Goal: Task Accomplishment & Management: Complete application form

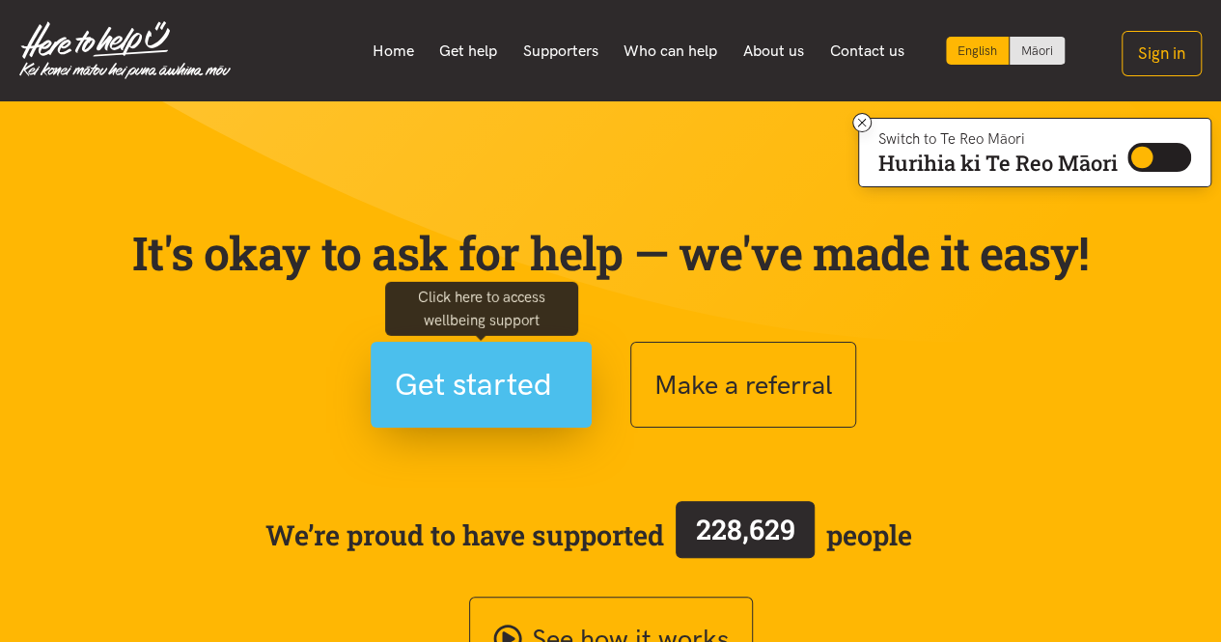
click at [523, 402] on span "Get started" at bounding box center [473, 384] width 157 height 49
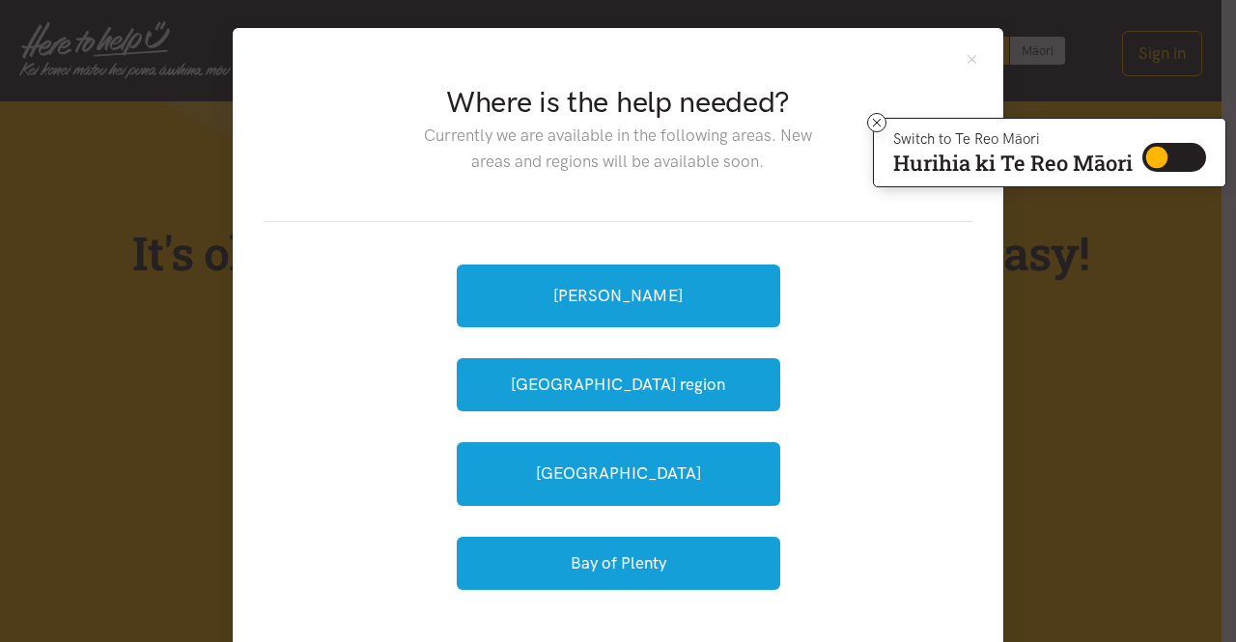
click at [618, 509] on div "[PERSON_NAME] [GEOGRAPHIC_DATA] region [GEOGRAPHIC_DATA] Bay of [GEOGRAPHIC_DAT…" at bounding box center [618, 427] width 323 height 348
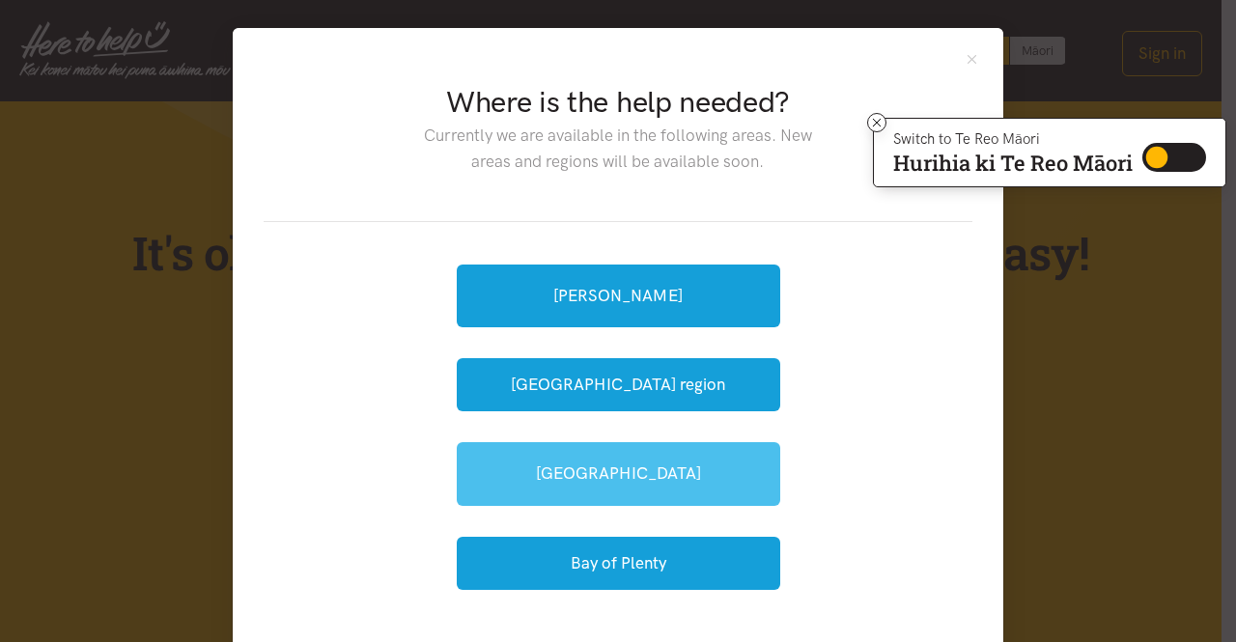
click at [616, 476] on link "[GEOGRAPHIC_DATA]" at bounding box center [618, 473] width 323 height 63
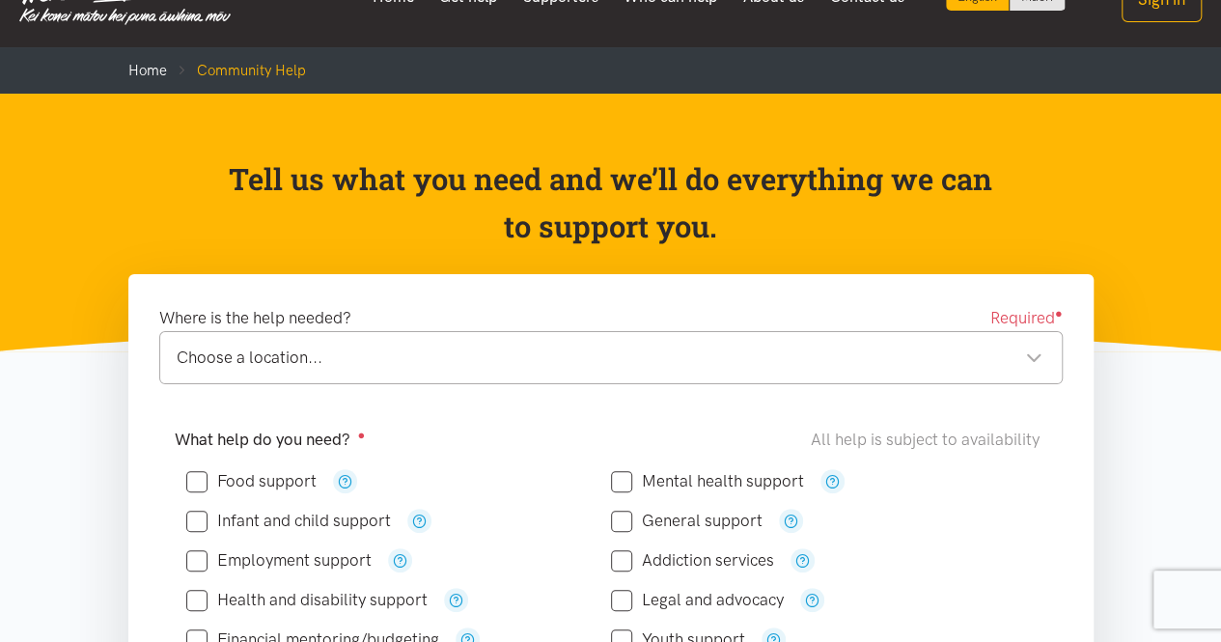
scroll to position [97, 0]
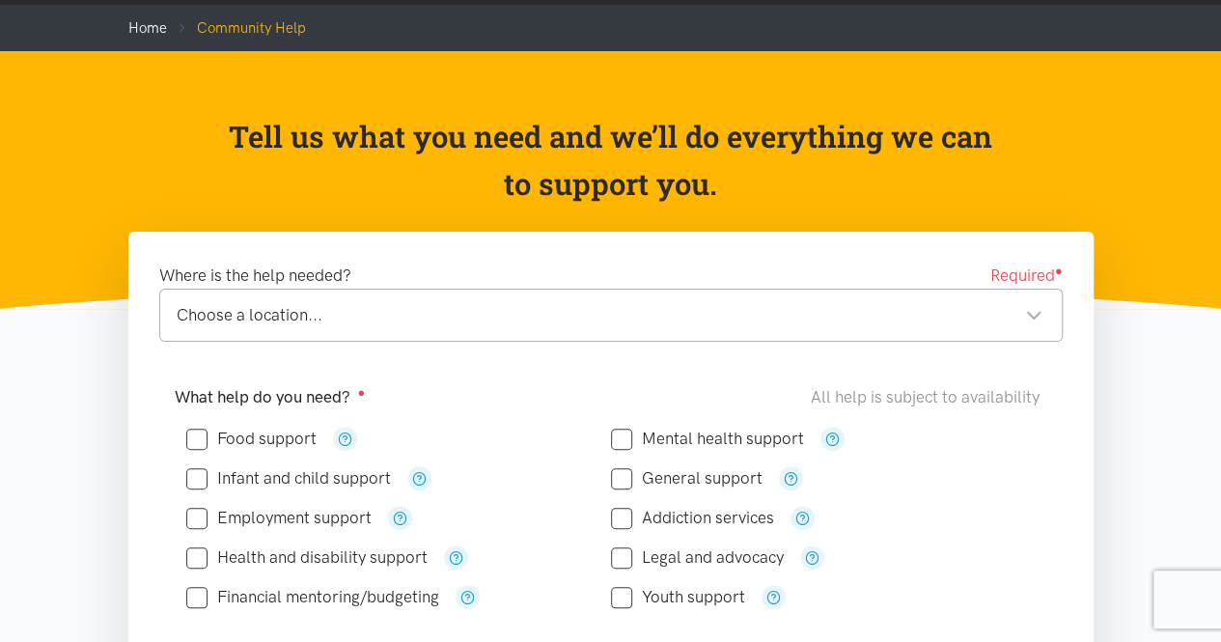
click at [195, 432] on input "Food support" at bounding box center [251, 439] width 130 height 16
checkbox input "true"
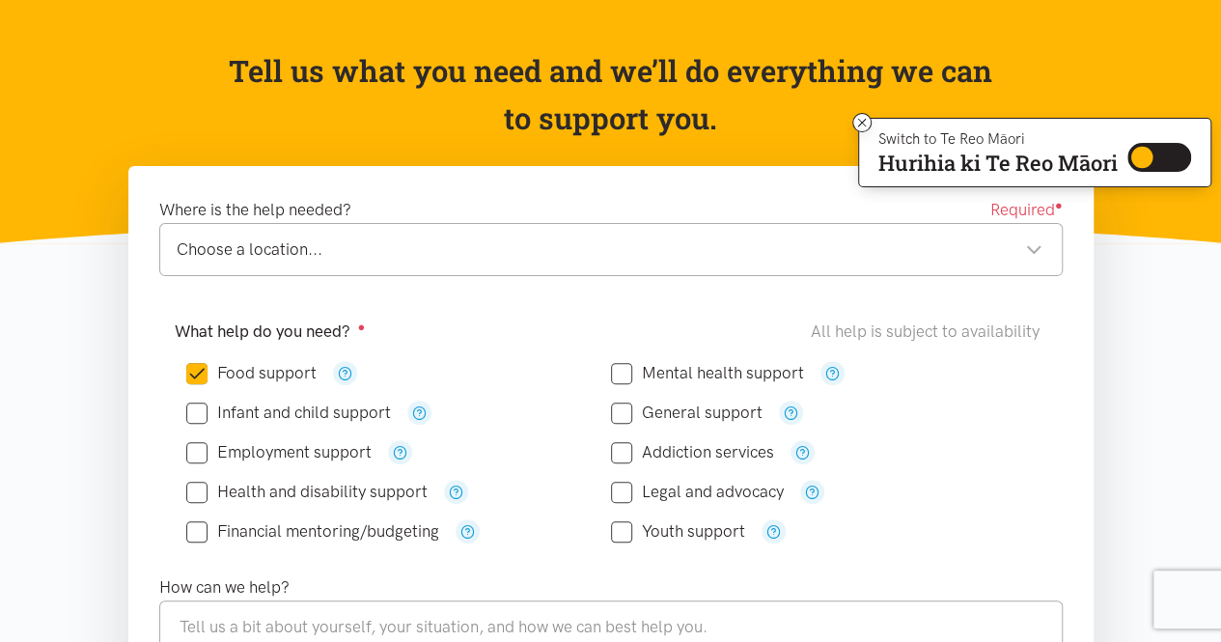
scroll to position [193, 0]
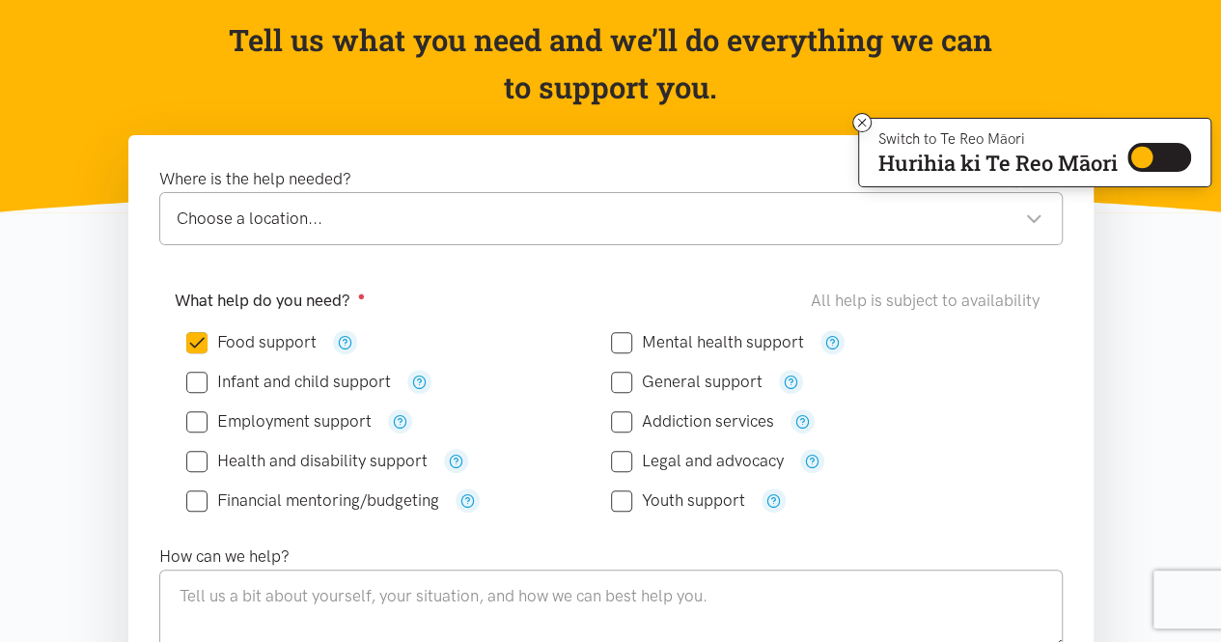
click at [288, 189] on label "Where is the help needed?" at bounding box center [255, 179] width 192 height 26
click at [294, 217] on div "Choose a location..." at bounding box center [610, 219] width 866 height 26
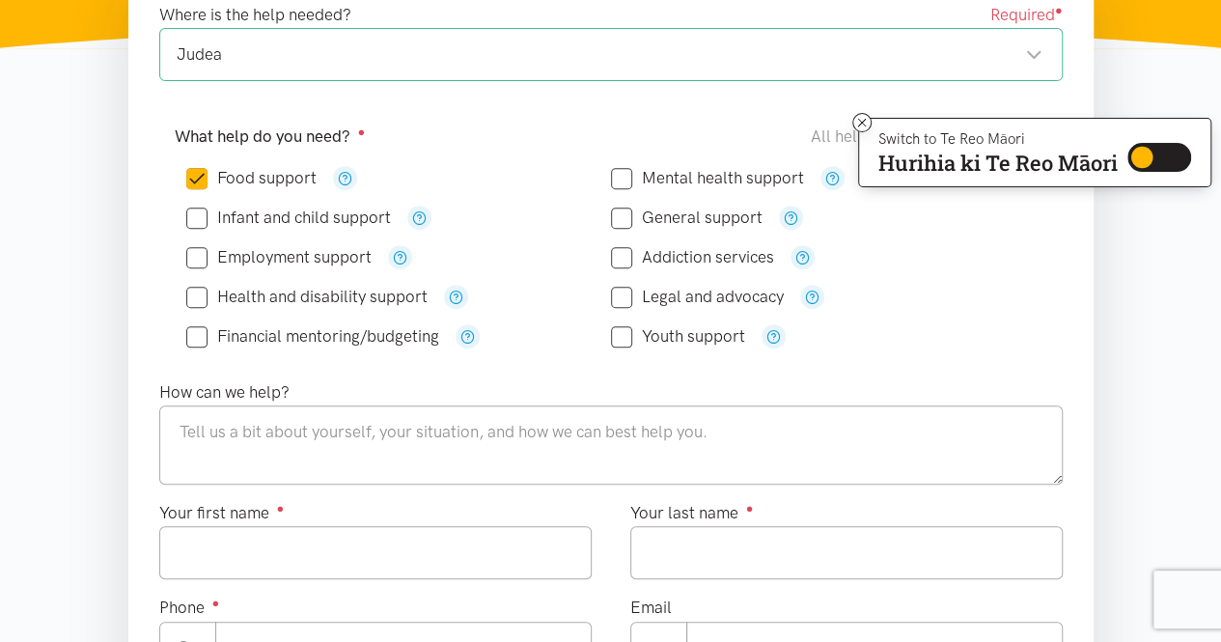
scroll to position [386, 0]
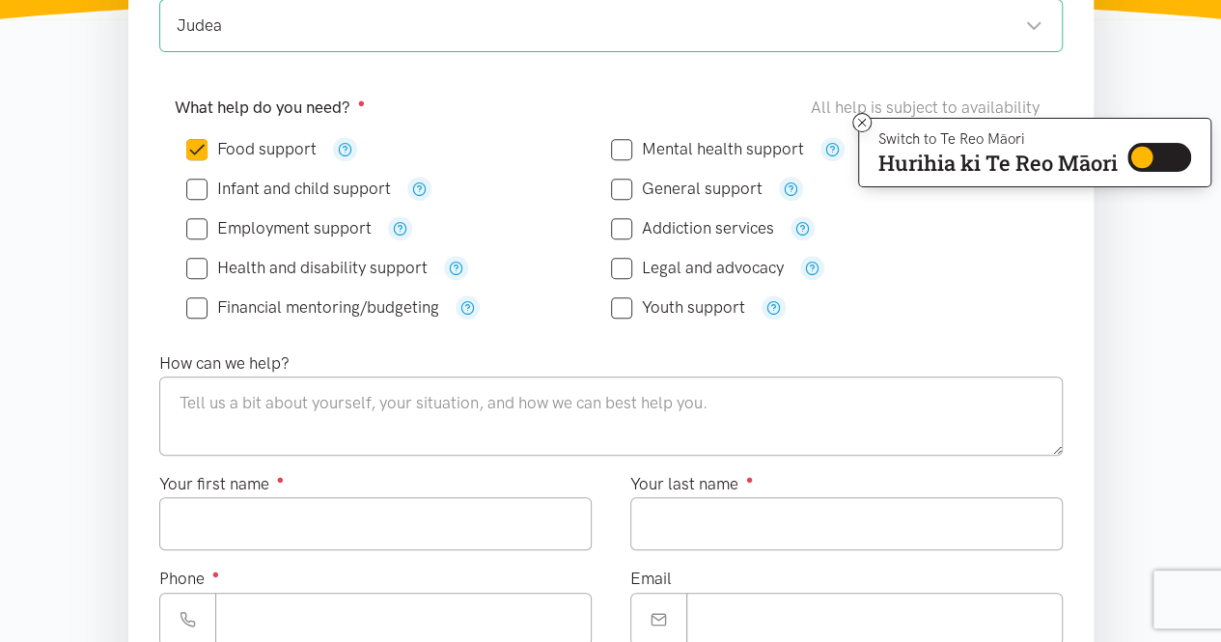
click at [245, 453] on div "How can we help?" at bounding box center [611, 411] width 942 height 122
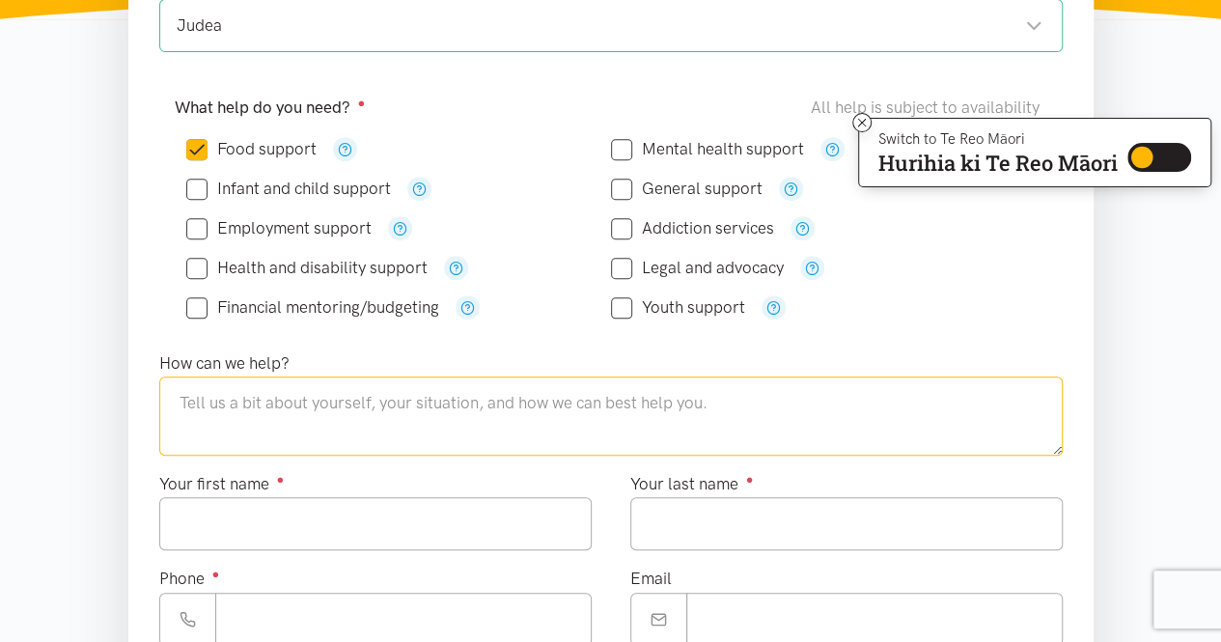
click at [251, 428] on textarea at bounding box center [611, 415] width 904 height 79
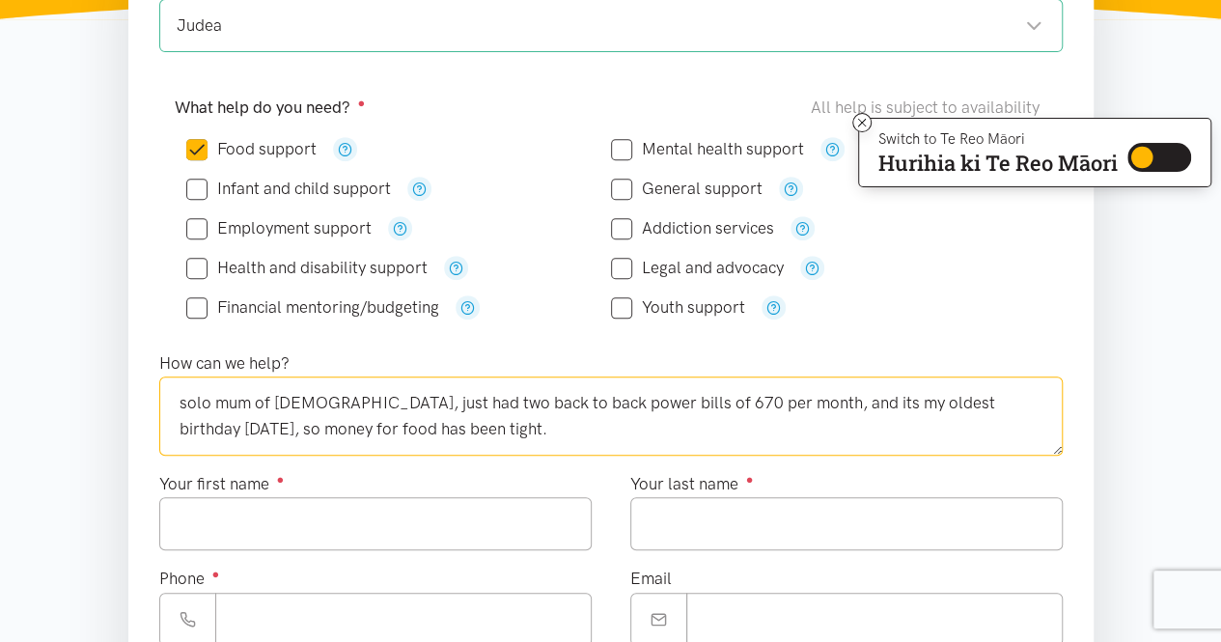
type textarea "solo mum of [DEMOGRAPHIC_DATA], just had two back to back power bills of 670 pe…"
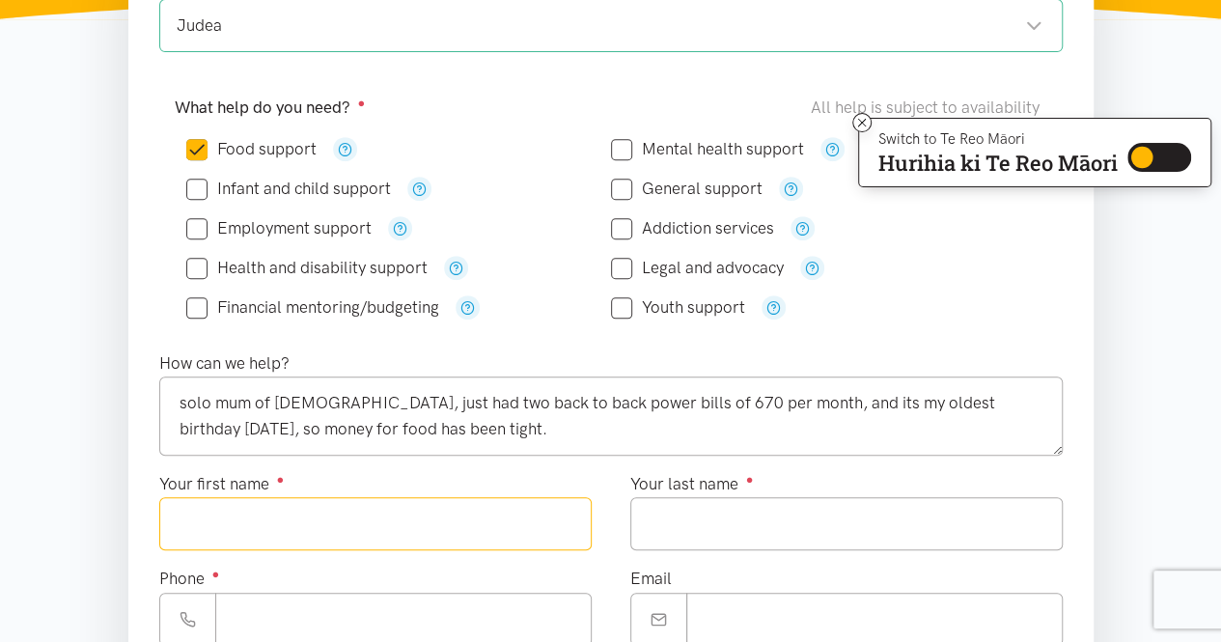
click at [277, 507] on input "Your first name ●" at bounding box center [375, 523] width 432 height 53
type input "******"
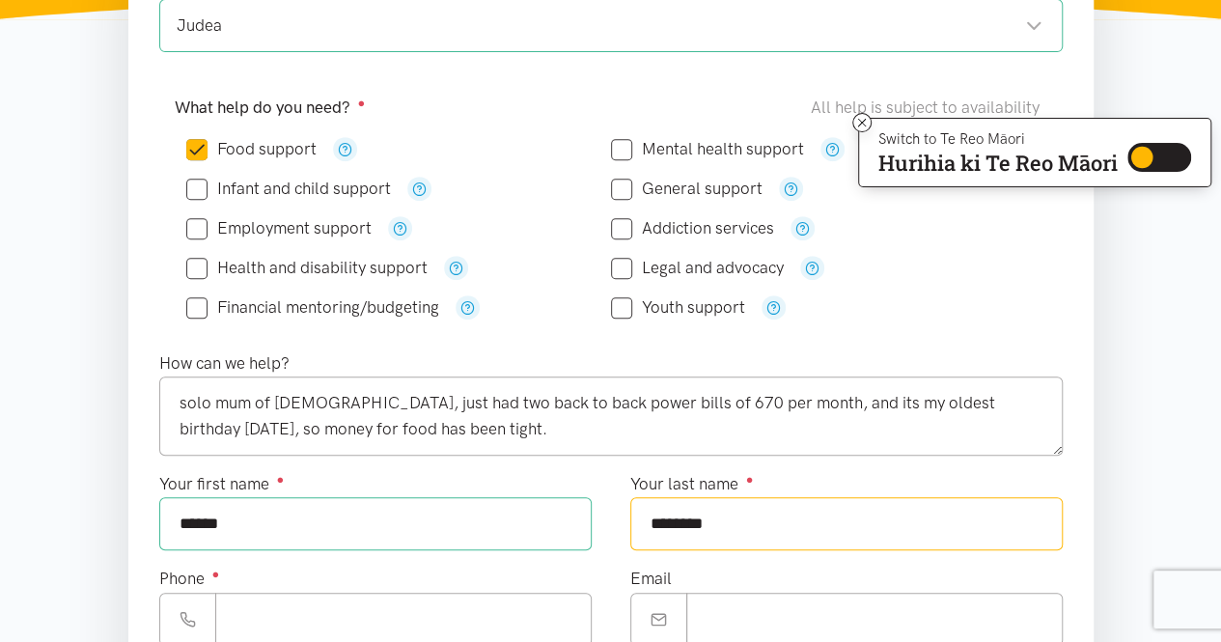
type input "********"
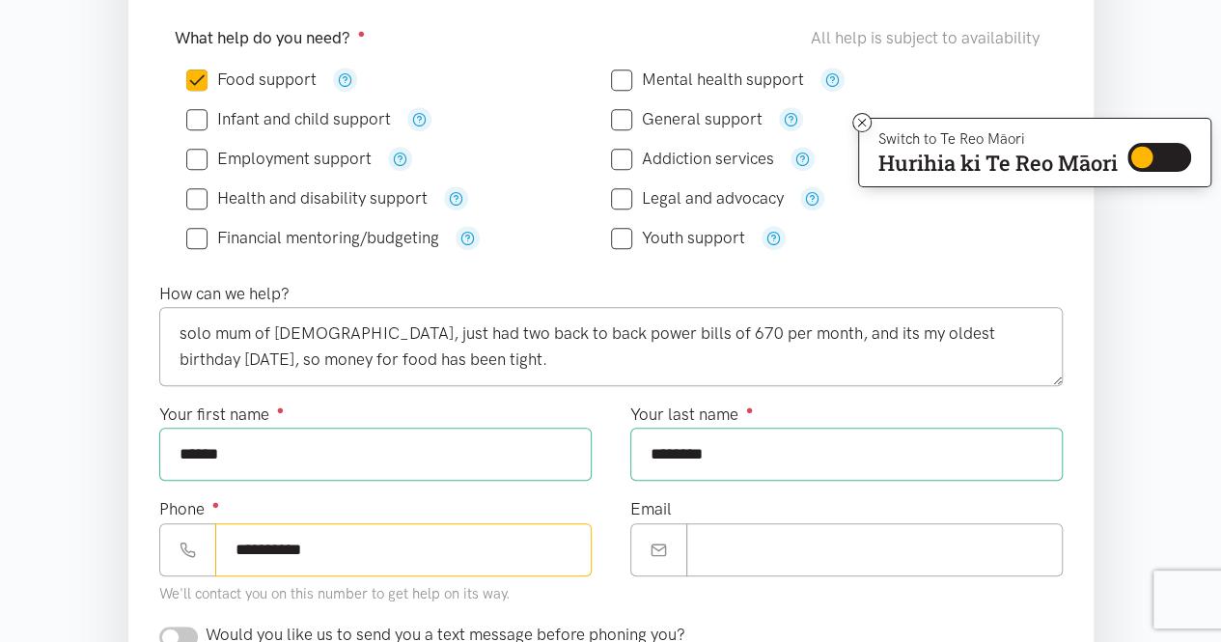
scroll to position [483, 0]
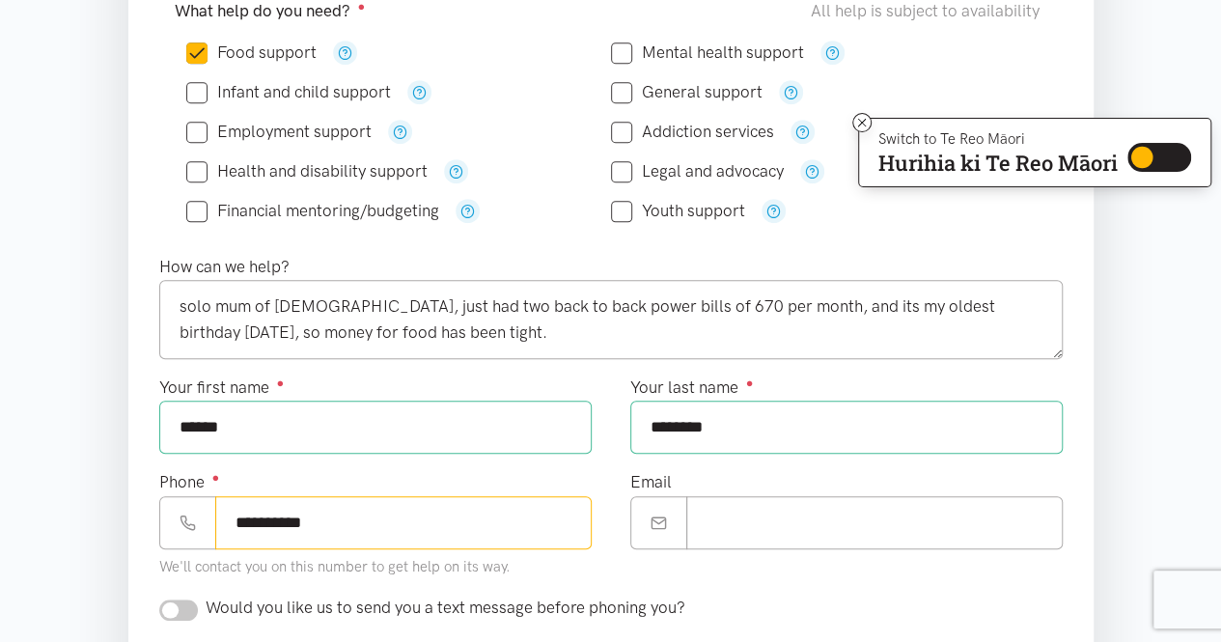
type input "**********"
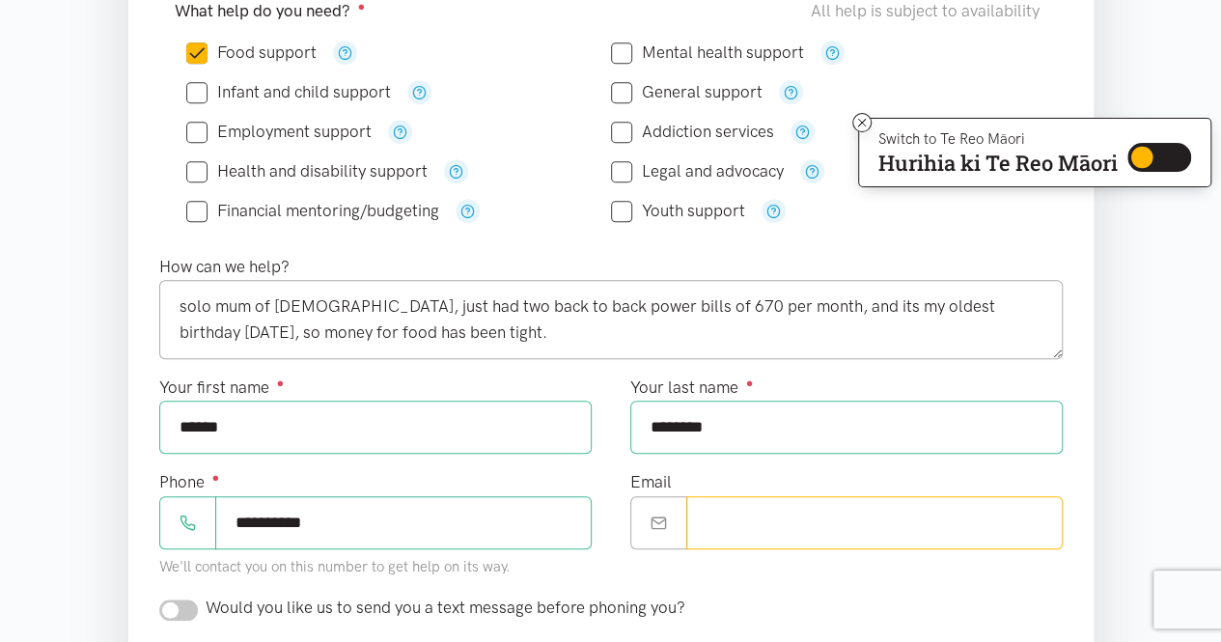
drag, startPoint x: 776, startPoint y: 515, endPoint x: 767, endPoint y: 516, distance: 9.7
click at [776, 515] on input "Email" at bounding box center [874, 522] width 376 height 53
type input "**********"
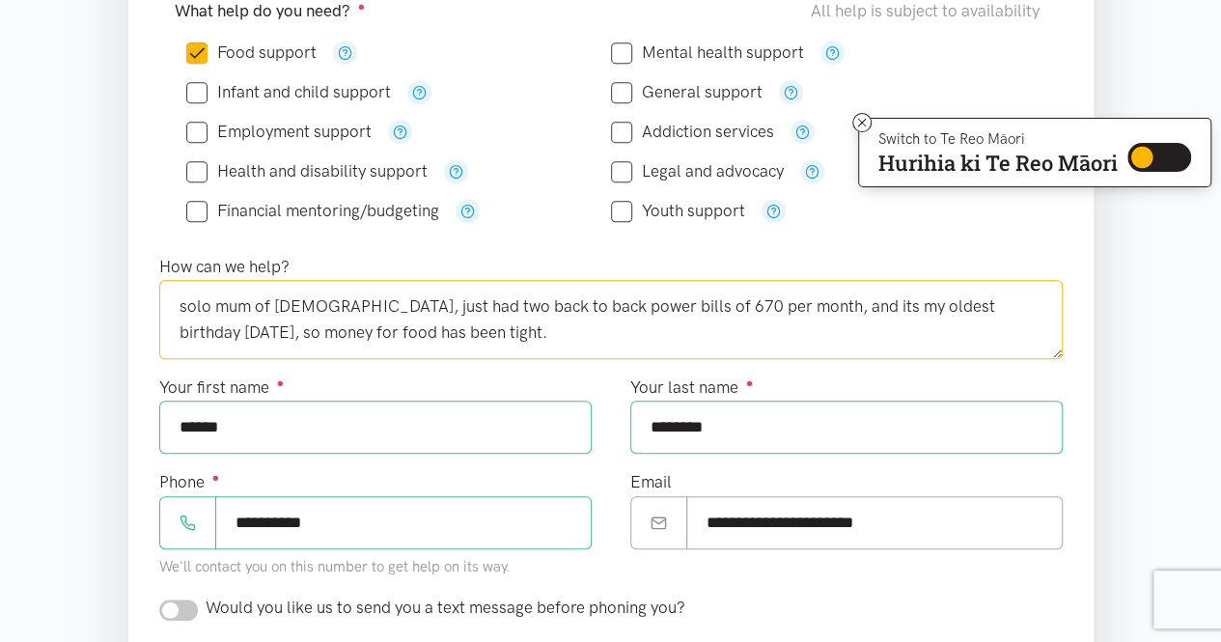
click at [429, 335] on textarea "solo mum of [DEMOGRAPHIC_DATA], just had two back to back power bills of 670 pe…" at bounding box center [611, 319] width 904 height 79
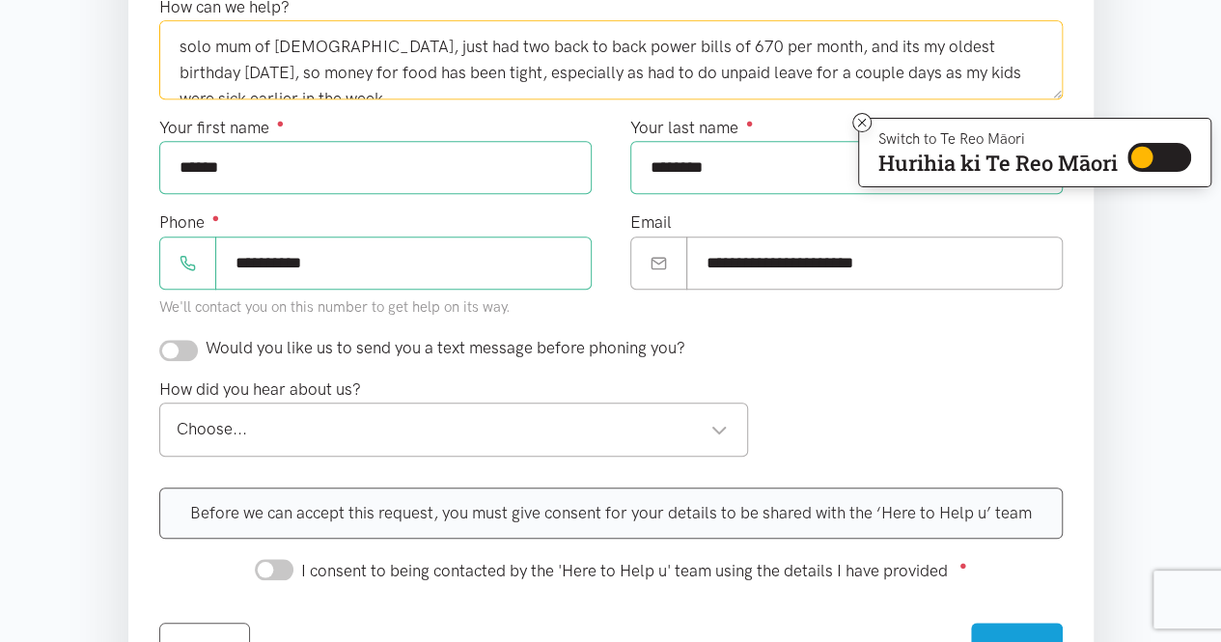
scroll to position [772, 0]
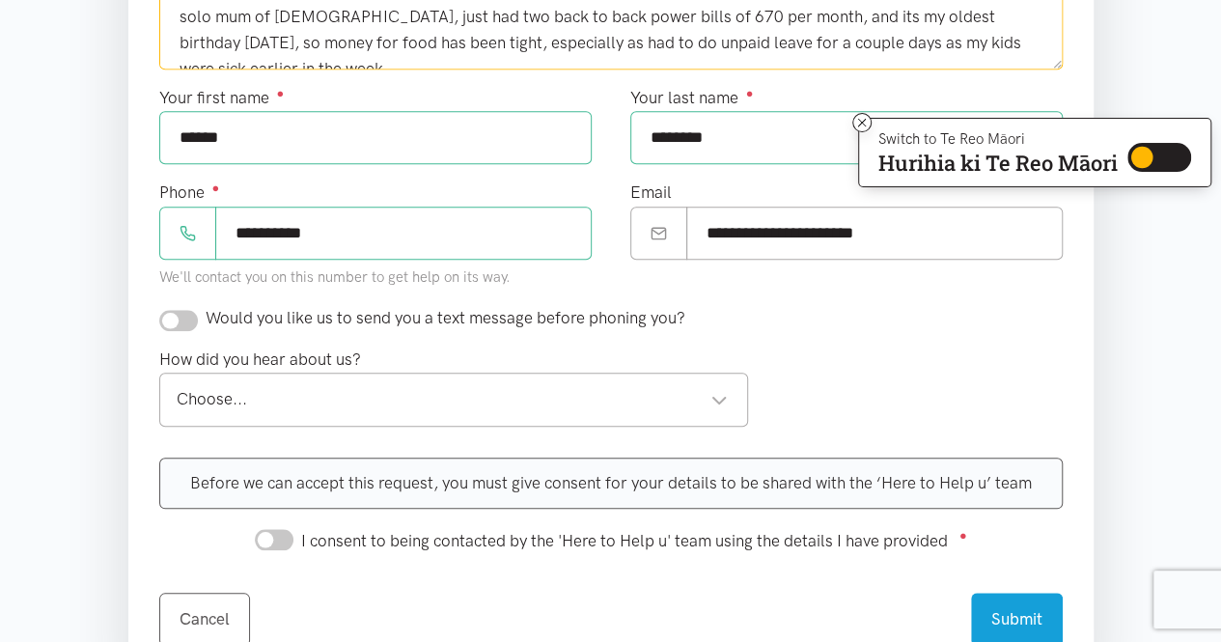
click at [301, 412] on div "Choose... Choose..." at bounding box center [454, 399] width 590 height 53
type textarea "solo mum of [DEMOGRAPHIC_DATA], just had two back to back power bills of 670 pe…"
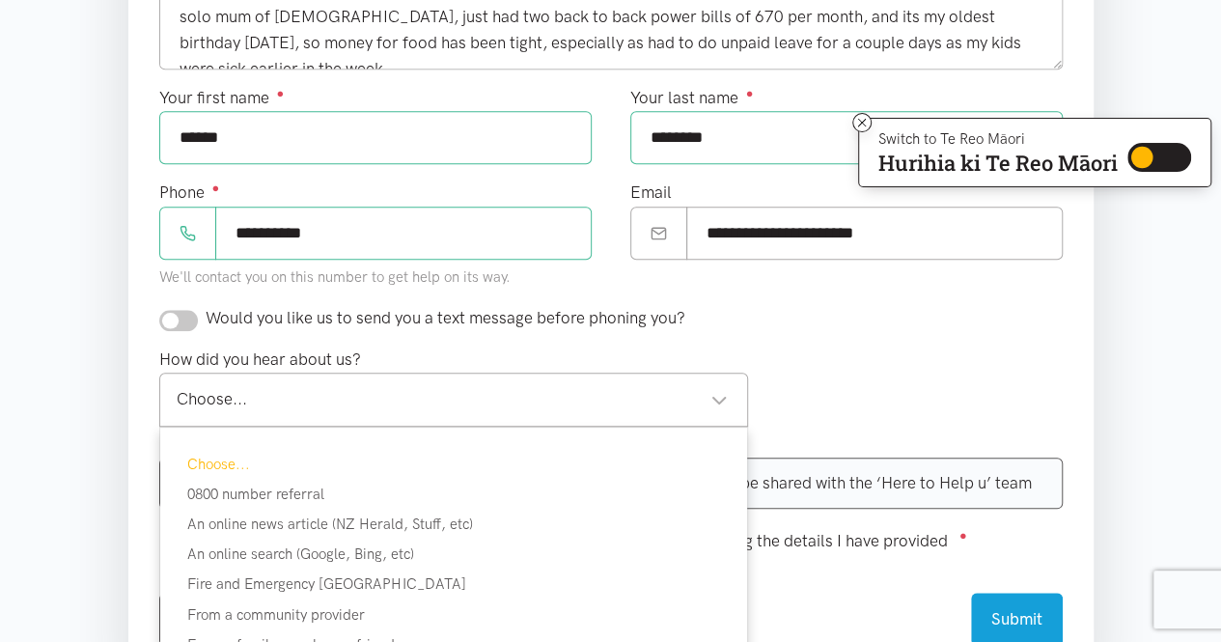
scroll to position [965, 0]
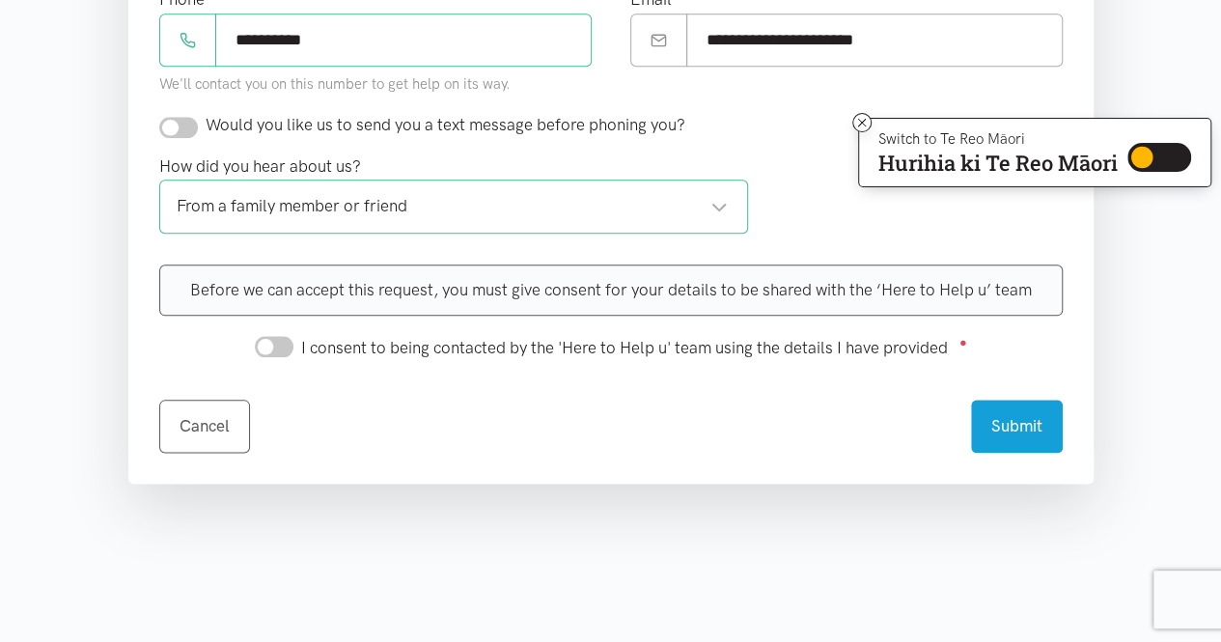
click at [275, 343] on input "I consent to being contacted by the 'Here to Help u' team using the details I h…" at bounding box center [274, 346] width 39 height 21
checkbox input "true"
click at [1011, 432] on button "Submit" at bounding box center [1017, 423] width 92 height 53
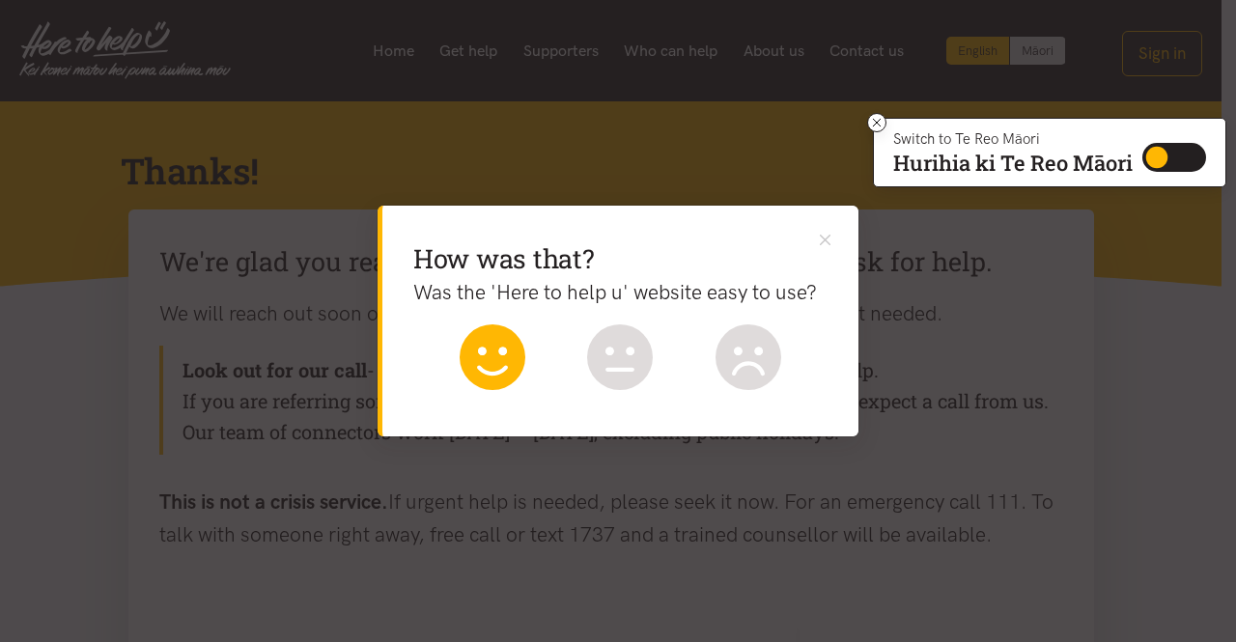
click at [477, 360] on icon at bounding box center [493, 357] width 66 height 66
